Goal: Task Accomplishment & Management: Manage account settings

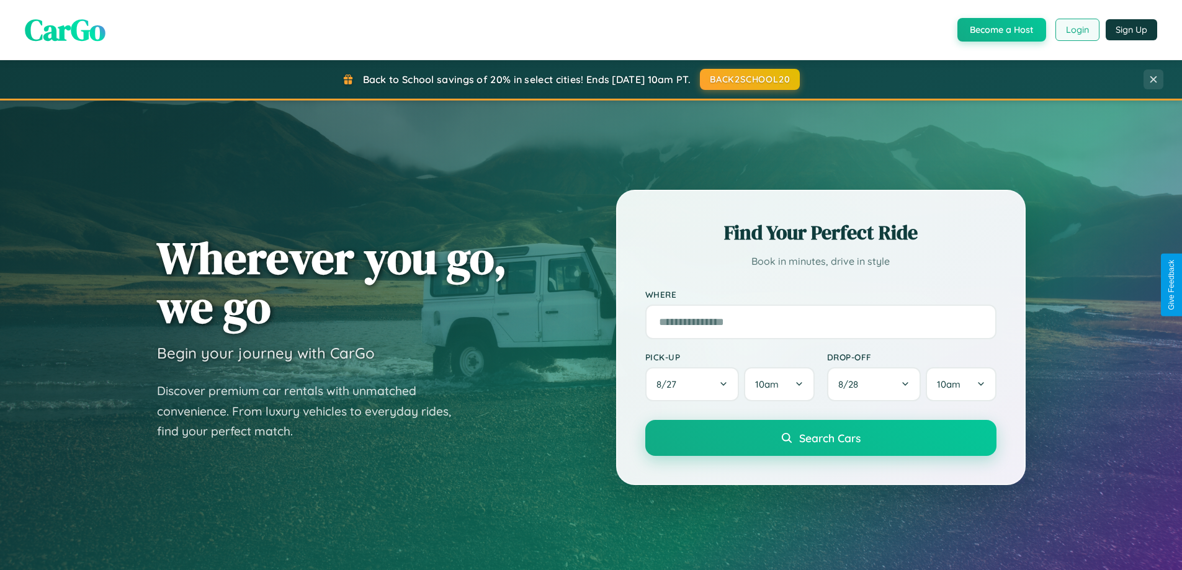
click at [1077, 30] on button "Login" at bounding box center [1078, 30] width 44 height 22
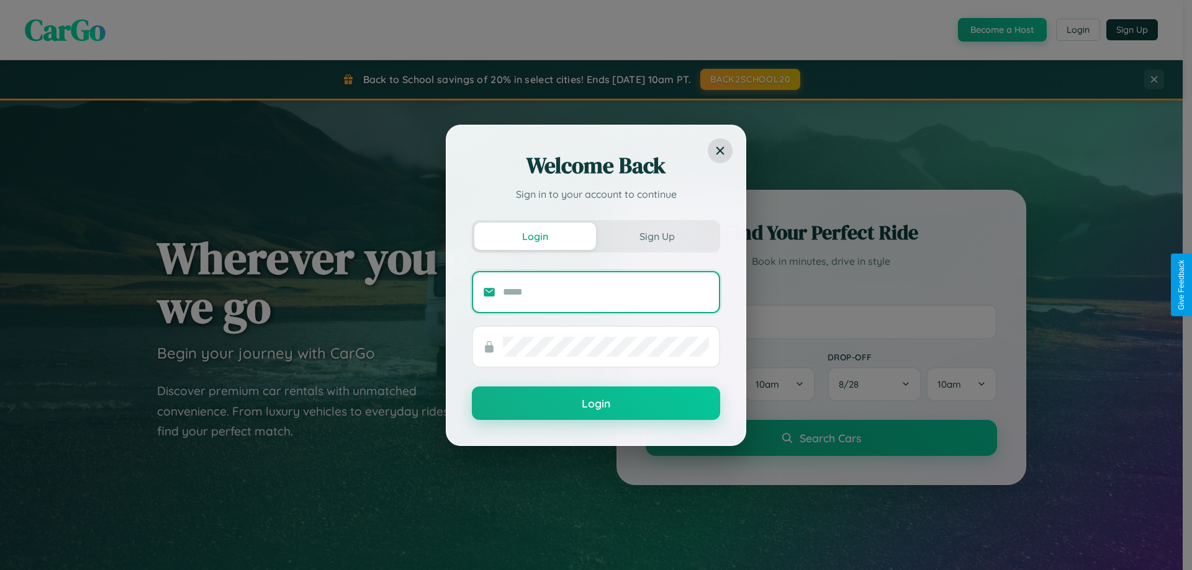
click at [606, 292] on input "text" at bounding box center [606, 292] width 206 height 20
type input "**********"
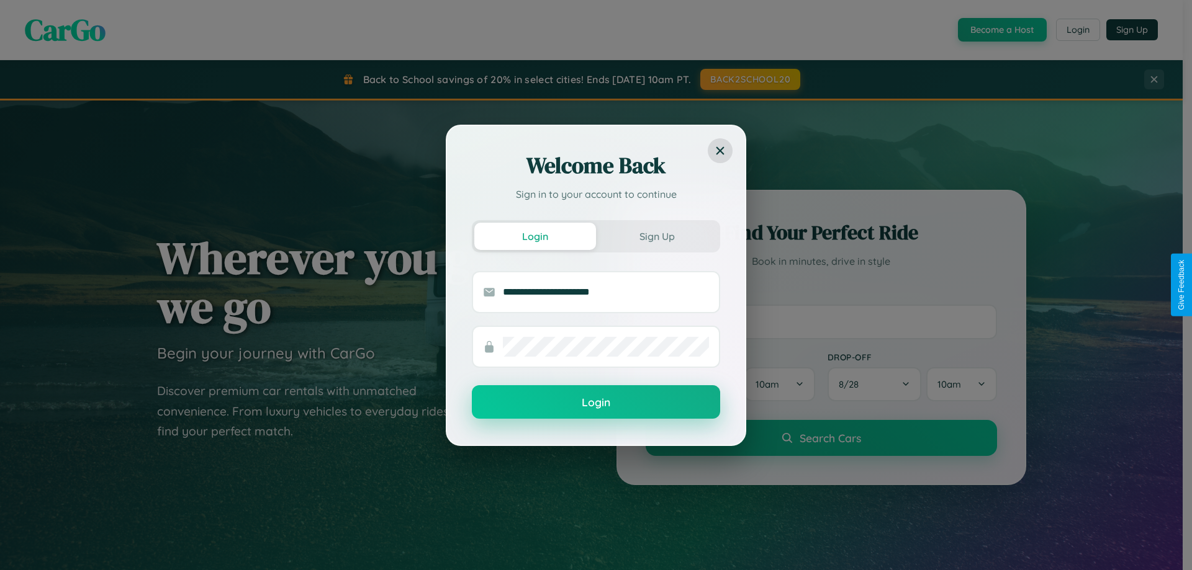
click at [596, 402] on button "Login" at bounding box center [596, 402] width 248 height 34
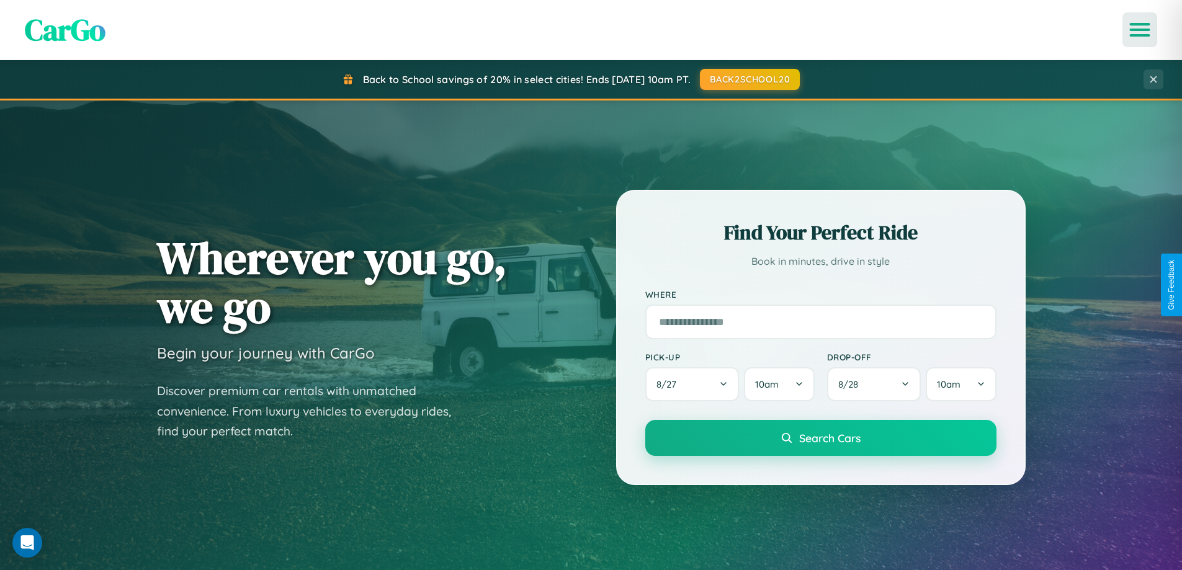
click at [1140, 30] on icon "Open menu" at bounding box center [1141, 29] width 18 height 11
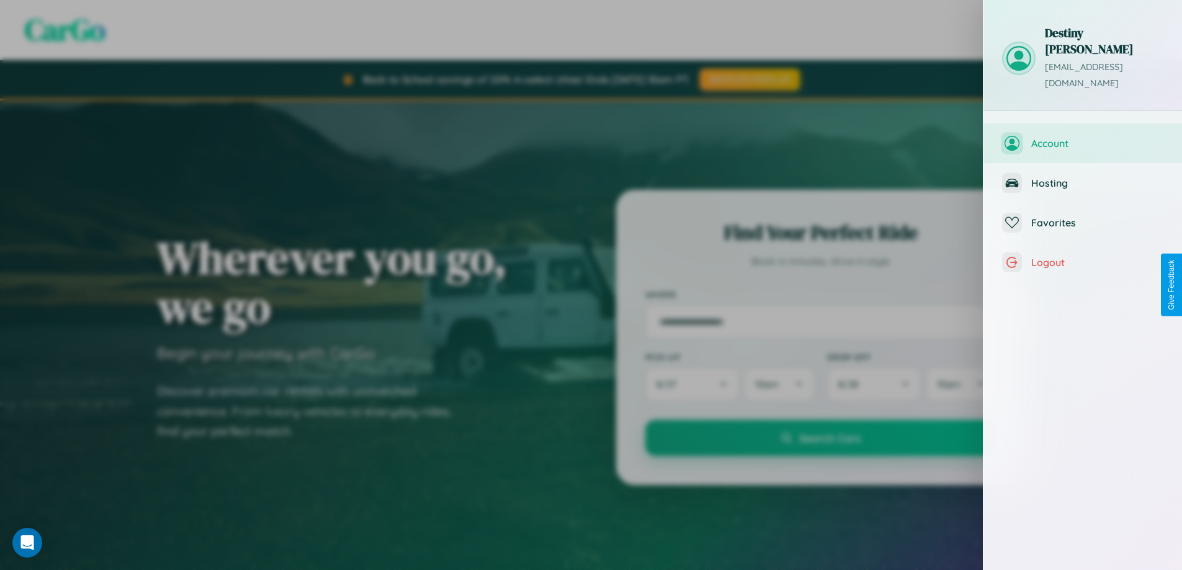
click at [1083, 137] on span "Account" at bounding box center [1098, 143] width 132 height 12
